Goal: Browse casually: Explore the website without a specific task or goal

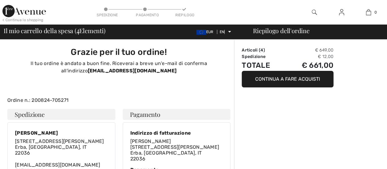
click at [12, 19] on font "< Continua lo shopping" at bounding box center [22, 20] width 41 height 4
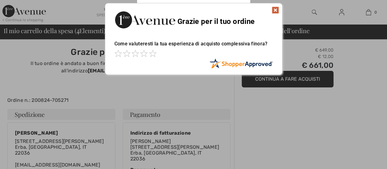
click at [274, 9] on img at bounding box center [275, 9] width 7 height 7
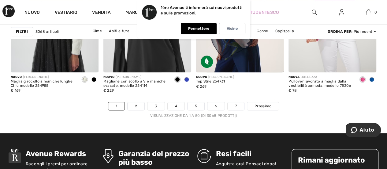
scroll to position [2502, 0]
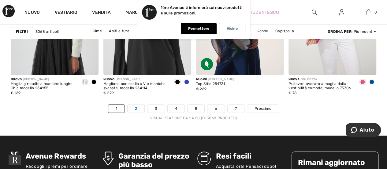
click at [139, 107] on link "2" at bounding box center [136, 108] width 17 height 8
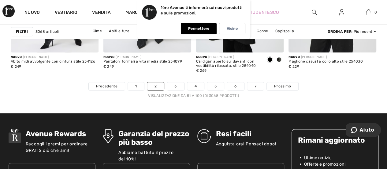
scroll to position [2524, 0]
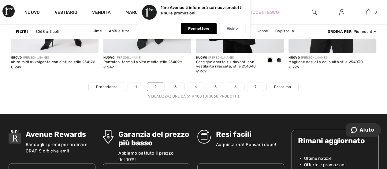
click at [177, 85] on link "3" at bounding box center [175, 87] width 17 height 8
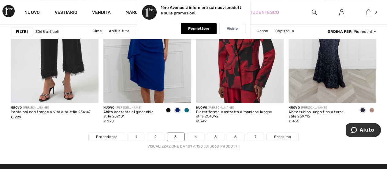
scroll to position [2474, 0]
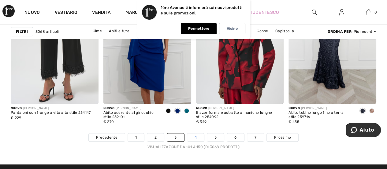
click at [197, 136] on link "4" at bounding box center [195, 137] width 17 height 8
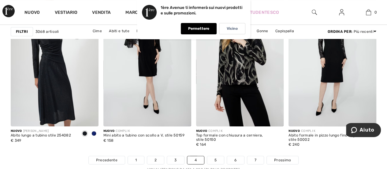
scroll to position [2451, 0]
click at [217, 157] on link "5" at bounding box center [215, 160] width 17 height 8
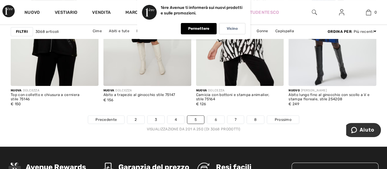
scroll to position [2490, 0]
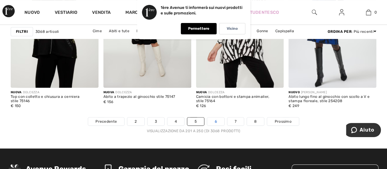
click at [211, 118] on link "6" at bounding box center [215, 121] width 17 height 8
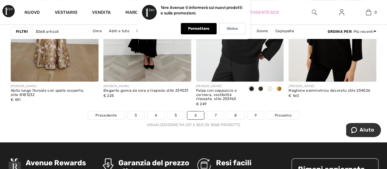
scroll to position [2495, 0]
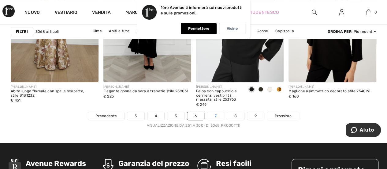
click at [215, 114] on font "7" at bounding box center [215, 116] width 2 height 4
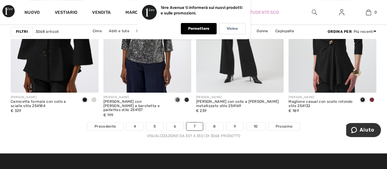
scroll to position [2483, 0]
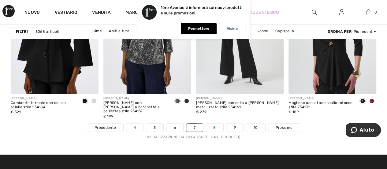
click at [208, 128] on link "8" at bounding box center [214, 127] width 17 height 8
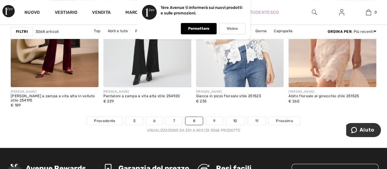
scroll to position [2490, 0]
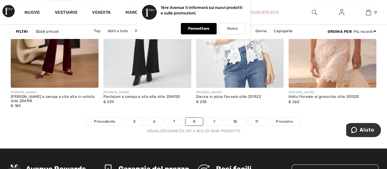
click at [212, 119] on link "9" at bounding box center [214, 121] width 17 height 8
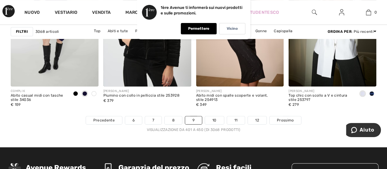
scroll to position [2479, 0]
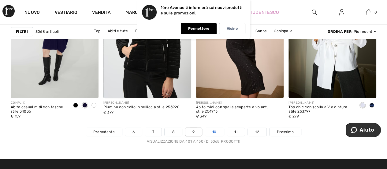
click at [213, 131] on font "10" at bounding box center [214, 131] width 4 height 4
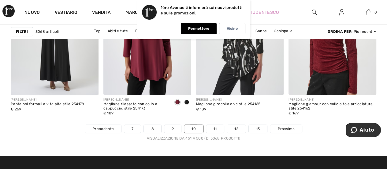
scroll to position [2482, 0]
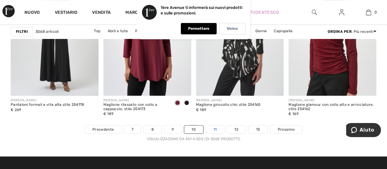
click at [215, 125] on link "11" at bounding box center [215, 129] width 18 height 8
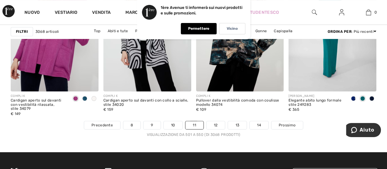
scroll to position [2486, 0]
click at [214, 123] on font "12" at bounding box center [216, 125] width 4 height 4
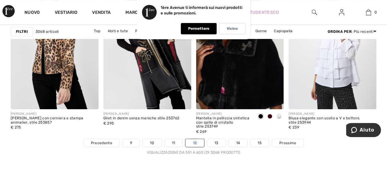
scroll to position [2469, 0]
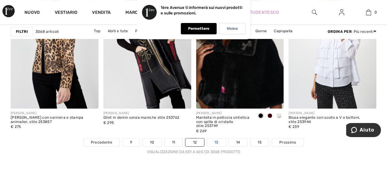
click at [215, 140] on font "13" at bounding box center [216, 142] width 4 height 4
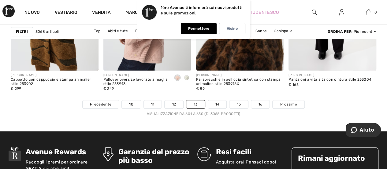
scroll to position [2507, 0]
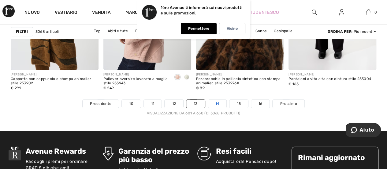
click at [216, 104] on link "14" at bounding box center [217, 103] width 19 height 8
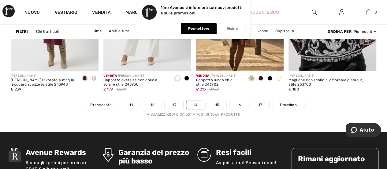
scroll to position [2505, 0]
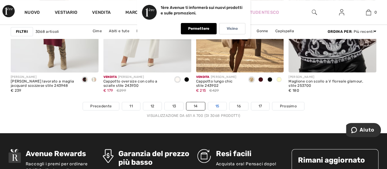
click at [218, 104] on font "15" at bounding box center [217, 106] width 4 height 4
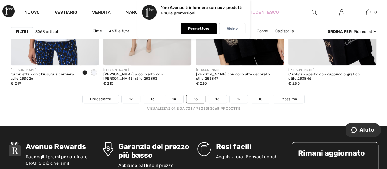
scroll to position [2512, 0]
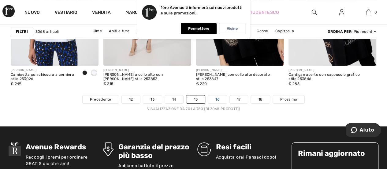
click at [219, 99] on font "16" at bounding box center [217, 99] width 4 height 4
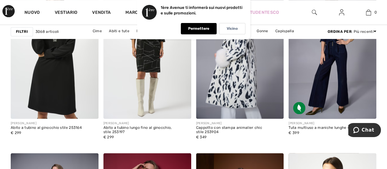
scroll to position [387, 0]
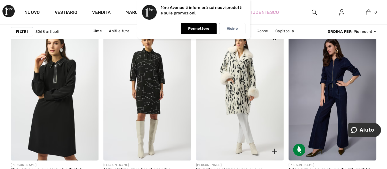
click at [220, 120] on img at bounding box center [240, 94] width 88 height 132
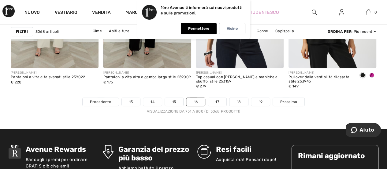
scroll to position [2508, 0]
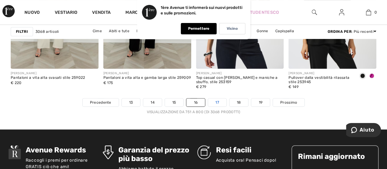
click at [219, 102] on link "17" at bounding box center [217, 102] width 18 height 8
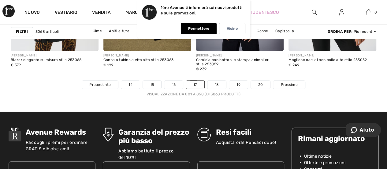
scroll to position [2527, 0]
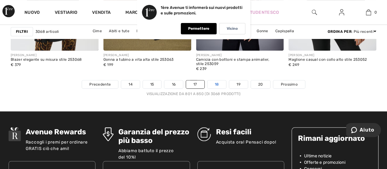
click at [215, 85] on link "18" at bounding box center [216, 84] width 19 height 8
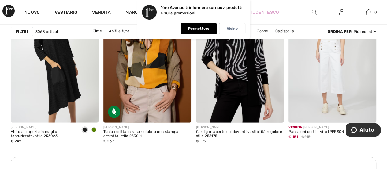
scroll to position [1837, 0]
